Goal: Task Accomplishment & Management: Complete application form

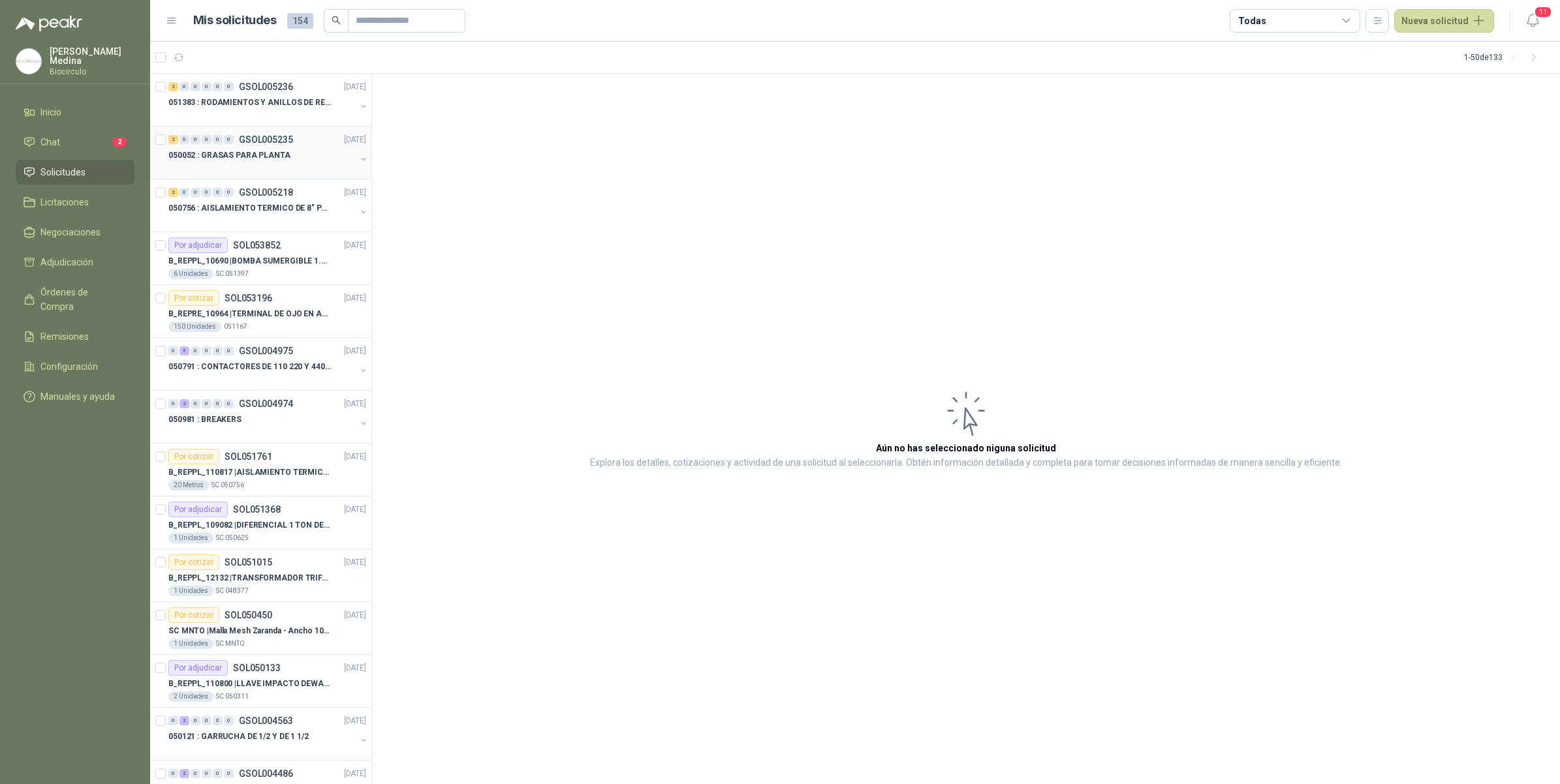
click at [285, 164] on div at bounding box center [262, 168] width 187 height 10
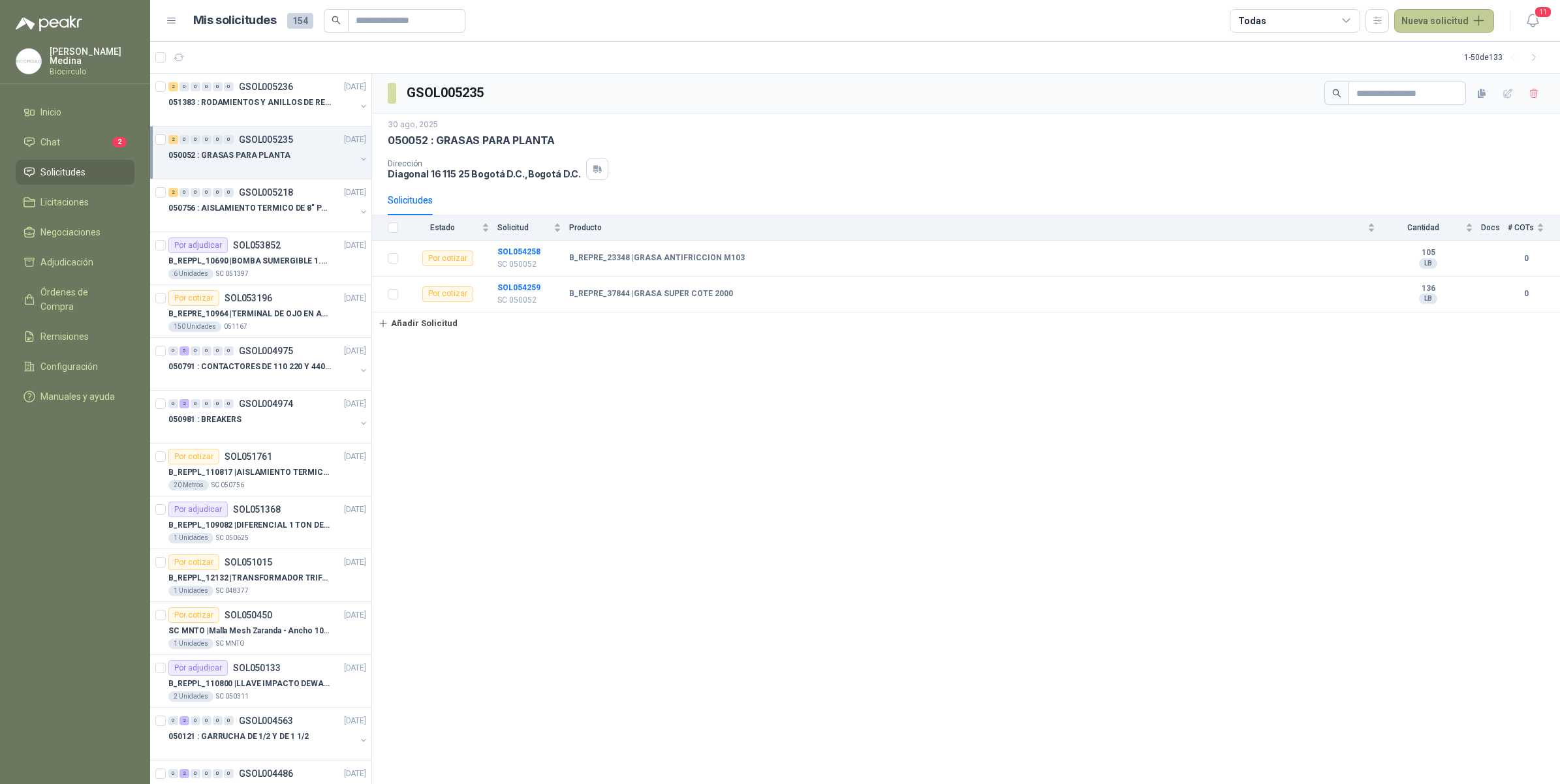
click at [1421, 18] on button "Nueva solicitud" at bounding box center [1444, 21] width 100 height 23
click at [1470, 46] on link "Solicitud" at bounding box center [1459, 52] width 111 height 23
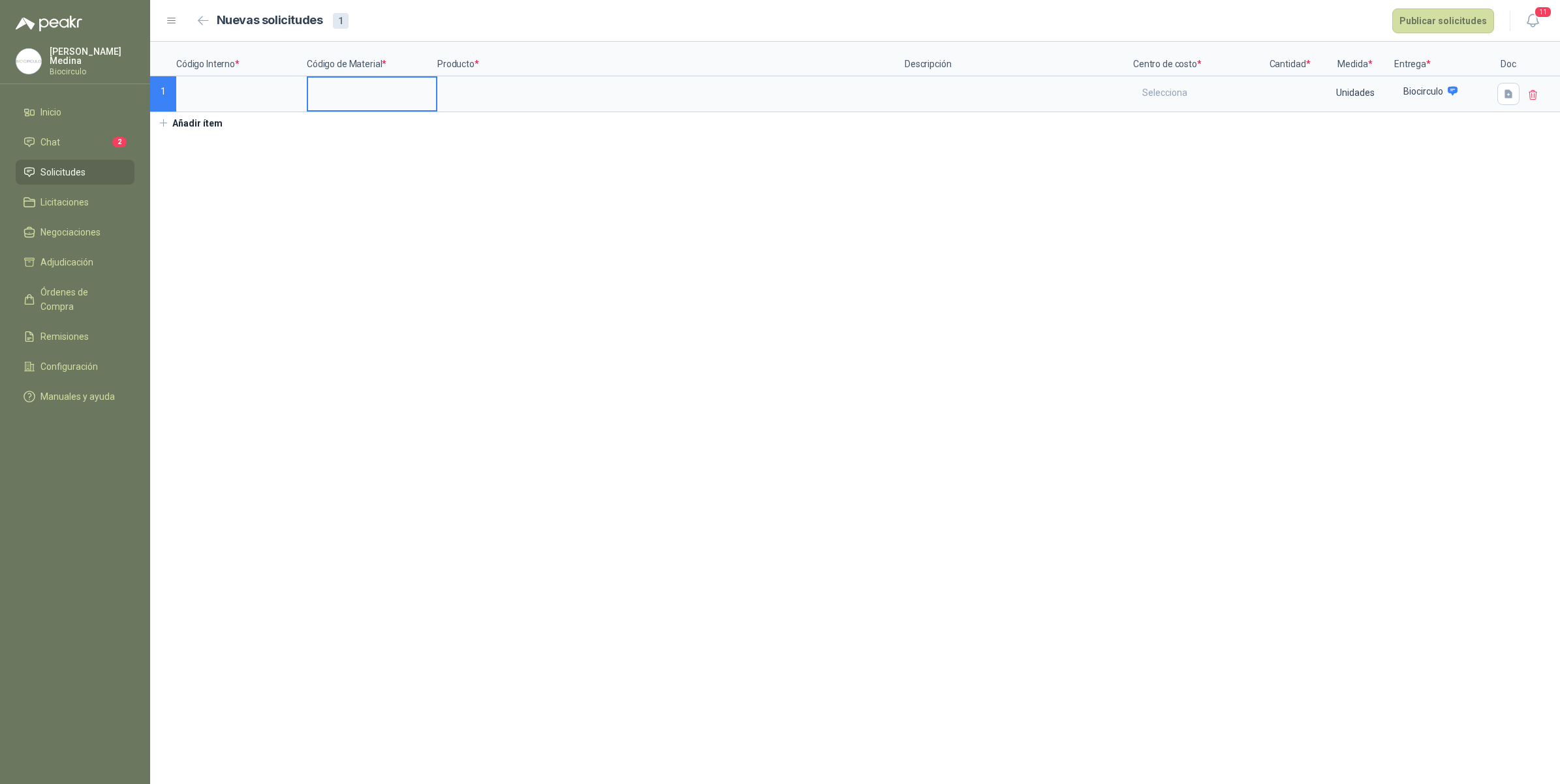
click at [352, 92] on input at bounding box center [372, 90] width 128 height 26
click at [542, 73] on p "Producto *" at bounding box center [671, 59] width 468 height 35
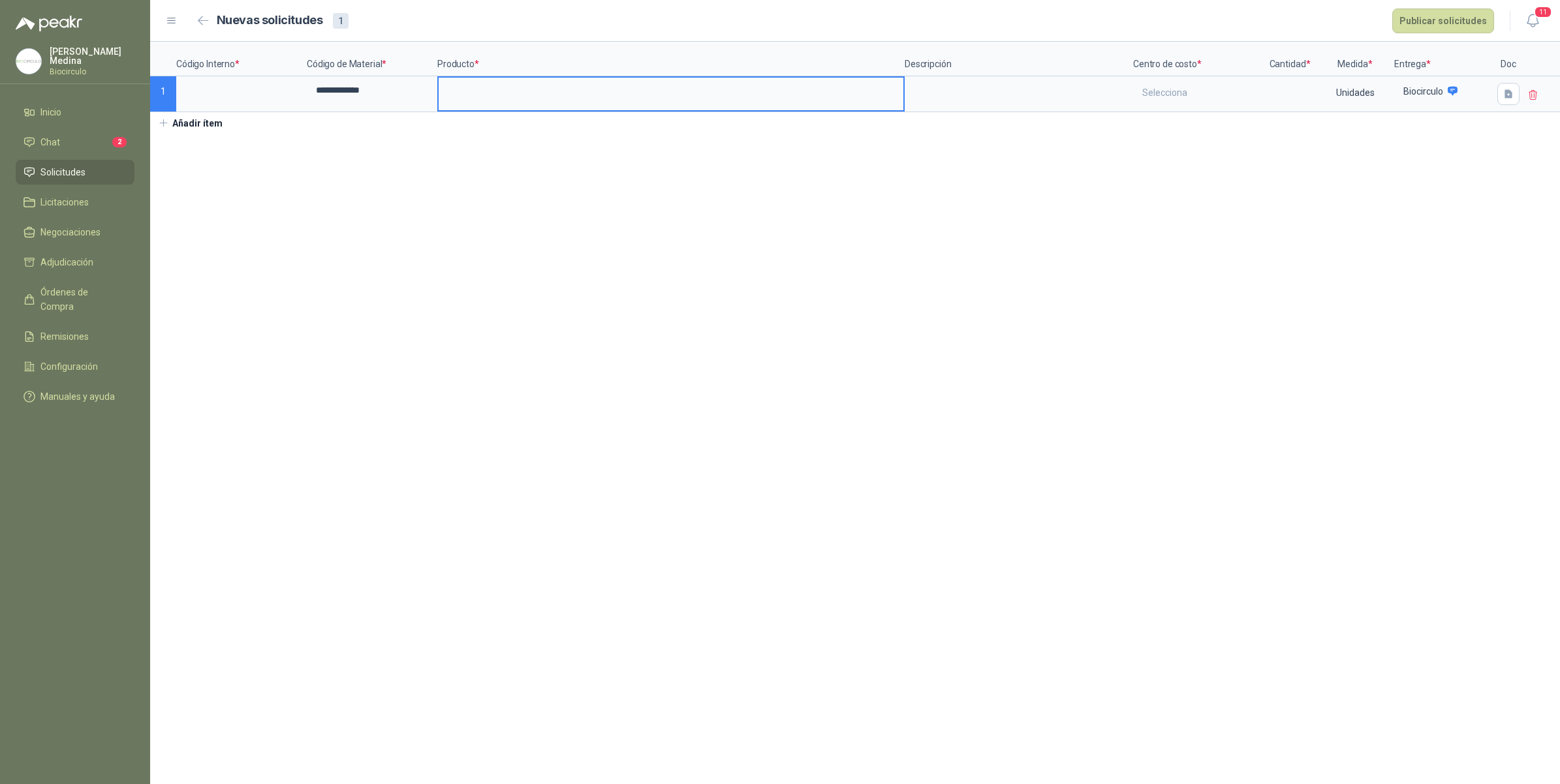
click at [530, 91] on input at bounding box center [671, 90] width 465 height 26
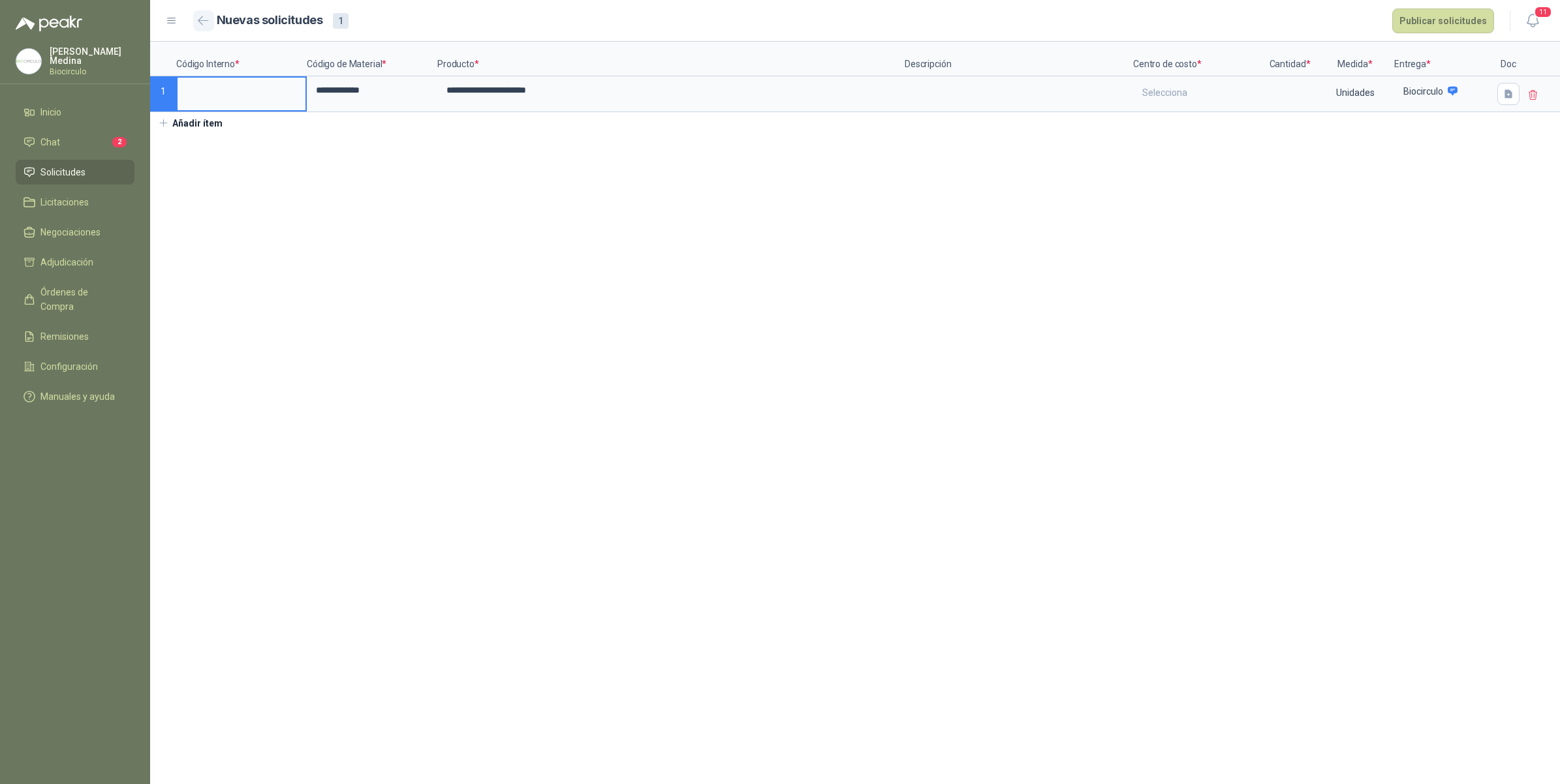
click at [193, 18] on button "button" at bounding box center [204, 21] width 21 height 21
